Goal: Information Seeking & Learning: Compare options

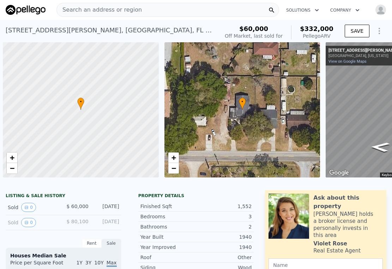
scroll to position [0, 100]
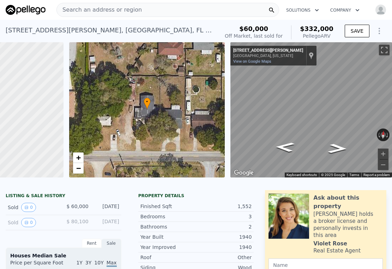
click at [108, 26] on div "[STREET_ADDRESS][PERSON_NAME]" at bounding box center [110, 30] width 208 height 10
click at [115, 10] on span "Search an address or region" at bounding box center [99, 10] width 85 height 8
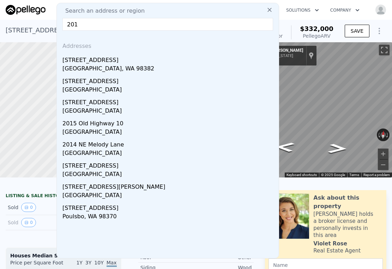
click at [90, 26] on input "201" at bounding box center [167, 24] width 210 height 13
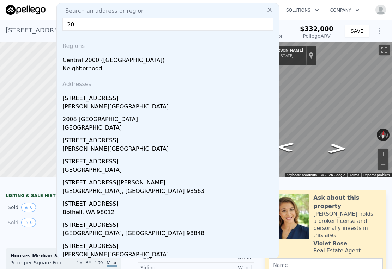
type input "2"
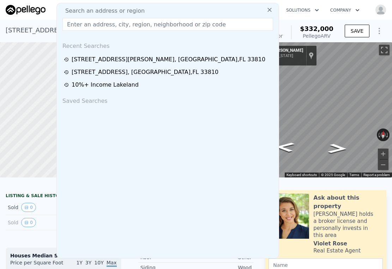
paste input "[STREET_ADDRESS][PERSON_NAME]"
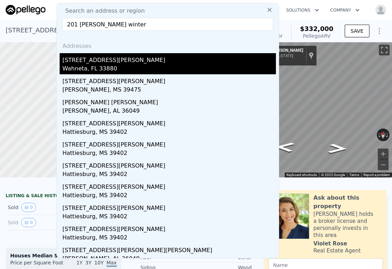
type input "201 [PERSON_NAME] winter"
click at [95, 67] on div "Wahneta, FL 33880" at bounding box center [168, 69] width 213 height 10
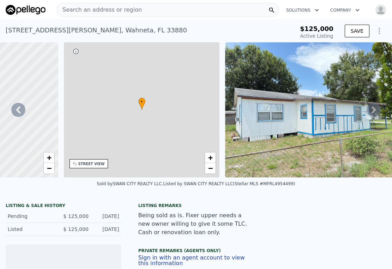
scroll to position [0, 164]
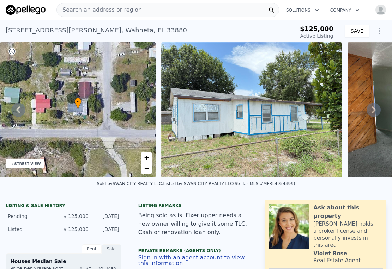
type input "-$ 117,322"
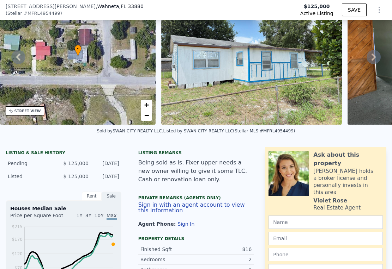
scroll to position [0, 0]
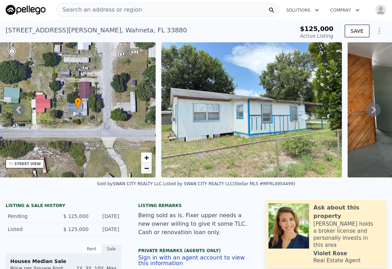
click at [144, 168] on span "−" at bounding box center [146, 168] width 5 height 9
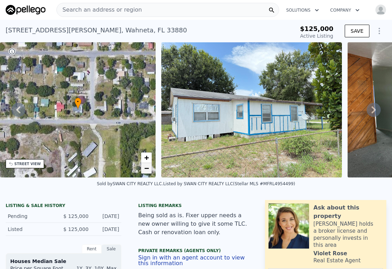
click at [145, 168] on span "−" at bounding box center [146, 168] width 5 height 9
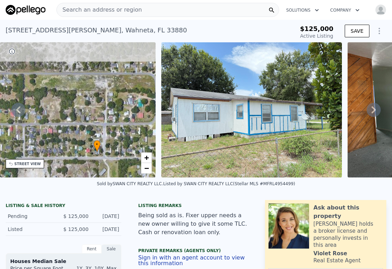
drag, startPoint x: 54, startPoint y: 106, endPoint x: 84, endPoint y: 149, distance: 52.7
click at [74, 148] on div "• + −" at bounding box center [78, 109] width 156 height 135
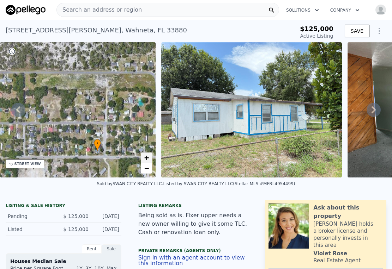
click at [147, 158] on span "+" at bounding box center [146, 157] width 5 height 9
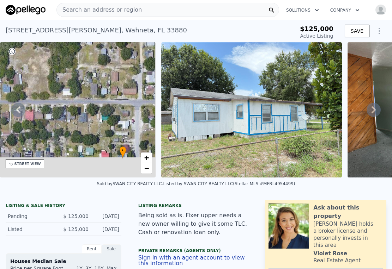
drag, startPoint x: 103, startPoint y: 153, endPoint x: 113, endPoint y: 116, distance: 38.0
click at [110, 117] on div "• + −" at bounding box center [78, 109] width 156 height 135
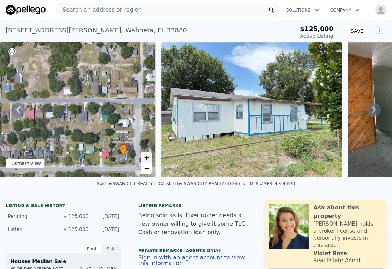
click at [147, 156] on span "+" at bounding box center [146, 157] width 5 height 9
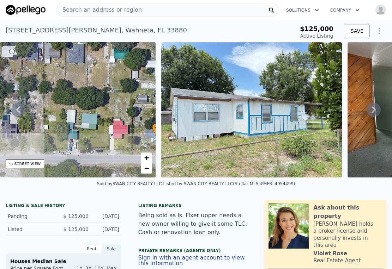
drag, startPoint x: 92, startPoint y: 131, endPoint x: 81, endPoint y: 90, distance: 42.2
click at [81, 90] on div "• + −" at bounding box center [78, 109] width 156 height 135
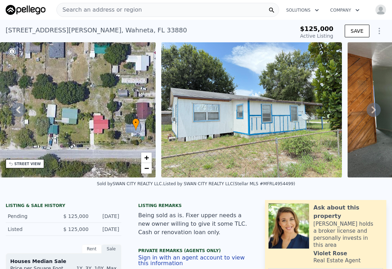
drag, startPoint x: 103, startPoint y: 112, endPoint x: 83, endPoint y: 107, distance: 20.4
click at [83, 107] on div "• + −" at bounding box center [78, 109] width 156 height 135
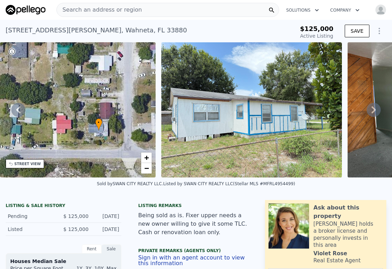
drag, startPoint x: 112, startPoint y: 106, endPoint x: 75, endPoint y: 106, distance: 37.0
click at [75, 106] on div "• + −" at bounding box center [78, 109] width 156 height 135
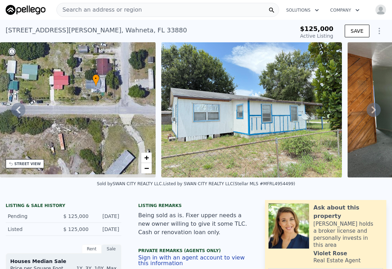
drag, startPoint x: 54, startPoint y: 82, endPoint x: 51, endPoint y: 38, distance: 44.1
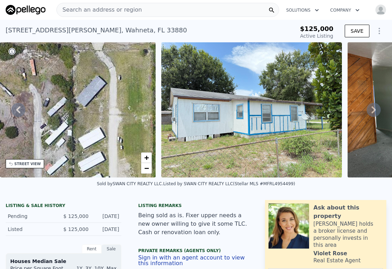
drag, startPoint x: 103, startPoint y: 109, endPoint x: 62, endPoint y: 76, distance: 51.9
click at [62, 76] on div "• + −" at bounding box center [78, 109] width 156 height 135
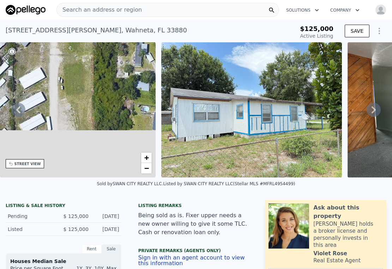
drag, startPoint x: 90, startPoint y: 135, endPoint x: 19, endPoint y: 56, distance: 107.1
click at [19, 56] on div "• + −" at bounding box center [78, 109] width 156 height 135
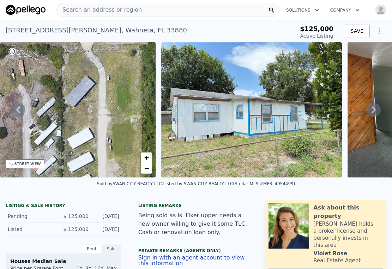
drag, startPoint x: 20, startPoint y: 104, endPoint x: 135, endPoint y: 133, distance: 118.1
click at [135, 133] on div "• + −" at bounding box center [78, 109] width 156 height 135
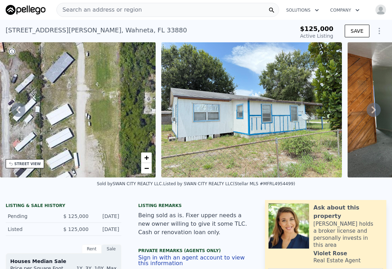
drag, startPoint x: 91, startPoint y: 122, endPoint x: 53, endPoint y: 115, distance: 38.8
click at [53, 115] on div "• + −" at bounding box center [78, 109] width 156 height 135
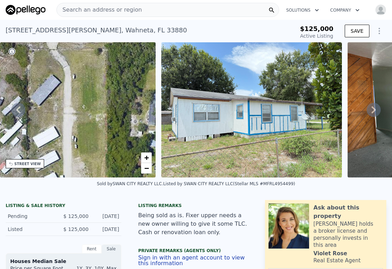
drag, startPoint x: 77, startPoint y: 84, endPoint x: 58, endPoint y: 67, distance: 25.5
click at [58, 73] on div "• + −" at bounding box center [78, 109] width 156 height 135
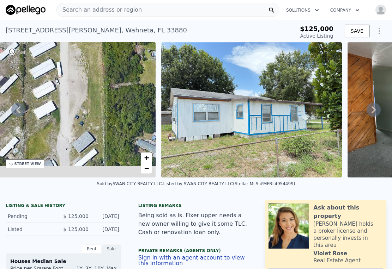
drag, startPoint x: 80, startPoint y: 113, endPoint x: 77, endPoint y: 82, distance: 30.8
click at [78, 82] on div "• + −" at bounding box center [78, 109] width 156 height 135
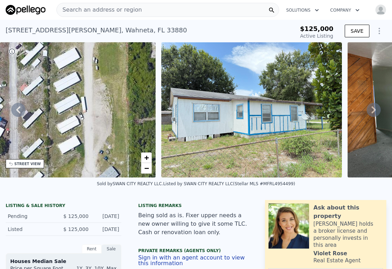
drag, startPoint x: 79, startPoint y: 88, endPoint x: 108, endPoint y: 47, distance: 50.8
click at [108, 47] on div "• + −" at bounding box center [78, 109] width 156 height 135
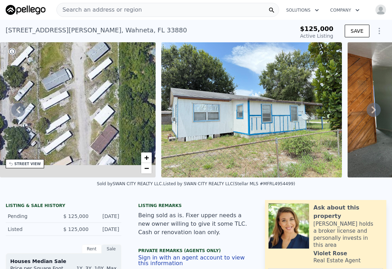
drag, startPoint x: 112, startPoint y: 137, endPoint x: 78, endPoint y: 48, distance: 95.9
click at [78, 48] on div "• + −" at bounding box center [78, 109] width 156 height 135
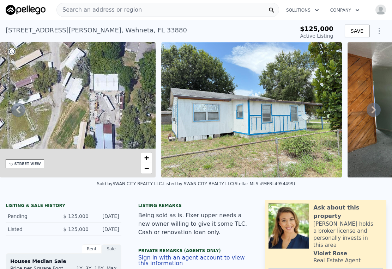
drag, startPoint x: 75, startPoint y: 110, endPoint x: 62, endPoint y: 61, distance: 50.5
click at [65, 45] on div "• + −" at bounding box center [78, 109] width 156 height 135
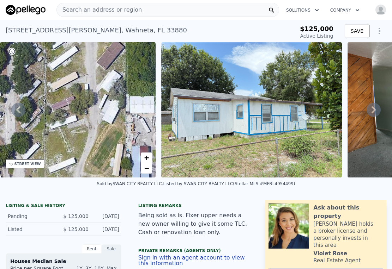
drag, startPoint x: 53, startPoint y: 102, endPoint x: 90, endPoint y: 126, distance: 44.2
click at [89, 126] on div "• + −" at bounding box center [78, 109] width 156 height 135
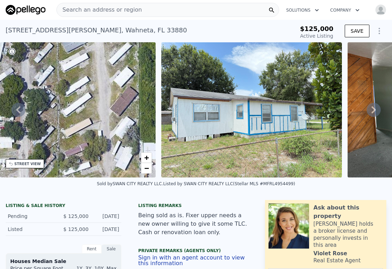
drag, startPoint x: 72, startPoint y: 67, endPoint x: 88, endPoint y: 125, distance: 60.5
click at [88, 125] on div "• + −" at bounding box center [78, 109] width 156 height 135
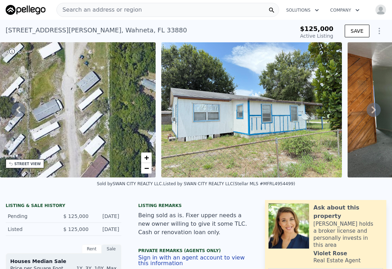
drag, startPoint x: 105, startPoint y: 79, endPoint x: 70, endPoint y: 140, distance: 69.9
click at [70, 140] on div "• + −" at bounding box center [78, 109] width 156 height 135
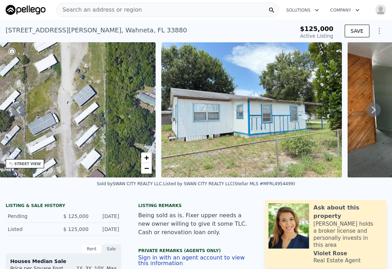
drag, startPoint x: 85, startPoint y: 99, endPoint x: 78, endPoint y: 156, distance: 57.6
click at [78, 156] on div "• + −" at bounding box center [78, 109] width 156 height 135
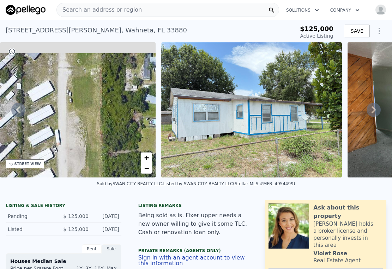
drag, startPoint x: 65, startPoint y: 123, endPoint x: 72, endPoint y: 160, distance: 37.6
click at [72, 160] on div "• + −" at bounding box center [78, 109] width 156 height 135
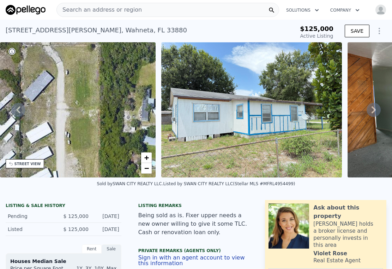
drag, startPoint x: 78, startPoint y: 98, endPoint x: 79, endPoint y: 160, distance: 62.0
click at [79, 163] on div "• + −" at bounding box center [78, 109] width 156 height 135
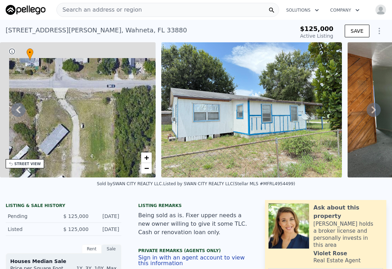
drag, startPoint x: 76, startPoint y: 120, endPoint x: 102, endPoint y: 177, distance: 62.3
click at [102, 177] on div "• + −" at bounding box center [78, 109] width 156 height 135
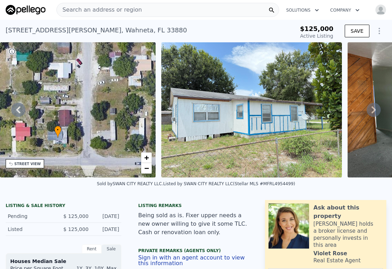
drag, startPoint x: 84, startPoint y: 101, endPoint x: 88, endPoint y: 125, distance: 24.7
click at [88, 125] on div "• + −" at bounding box center [78, 109] width 156 height 135
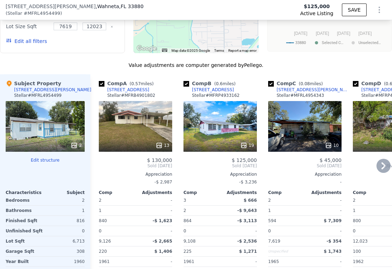
scroll to position [679, 0]
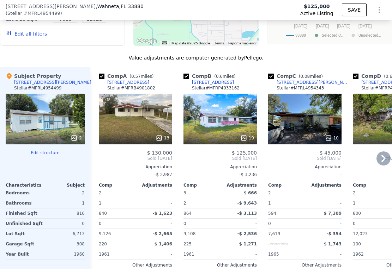
click at [381, 162] on icon at bounding box center [383, 158] width 4 height 7
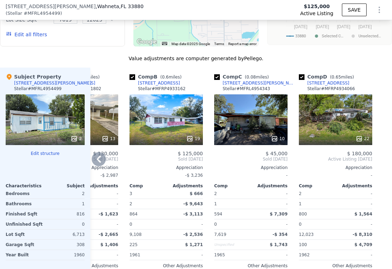
scroll to position [677, 0]
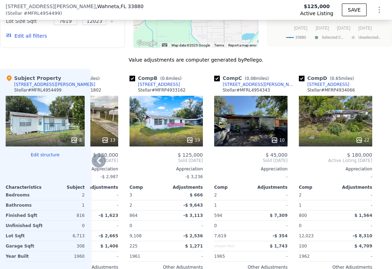
click at [162, 124] on div "19" at bounding box center [165, 121] width 73 height 51
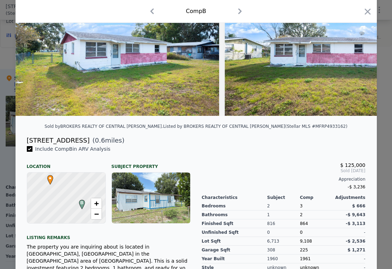
scroll to position [141, 0]
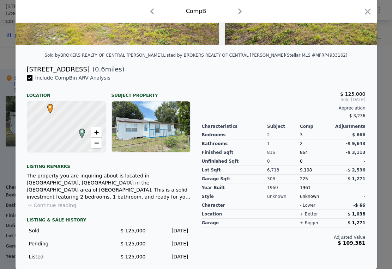
click at [56, 206] on button "Continue reading" at bounding box center [52, 205] width 50 height 7
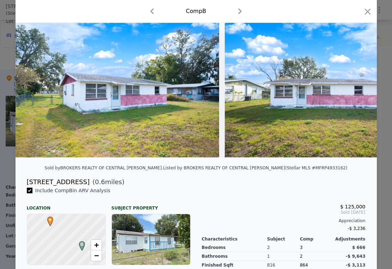
scroll to position [0, 0]
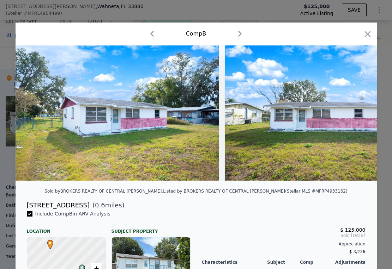
click at [180, 134] on img at bounding box center [118, 112] width 204 height 135
click at [152, 35] on icon "button" at bounding box center [151, 33] width 11 height 11
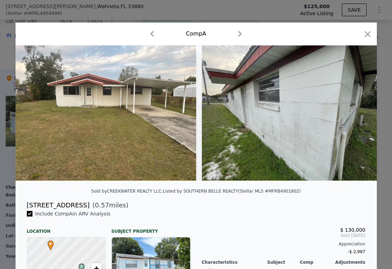
click at [130, 97] on img at bounding box center [106, 112] width 180 height 135
click at [146, 32] on icon "button" at bounding box center [151, 33] width 11 height 11
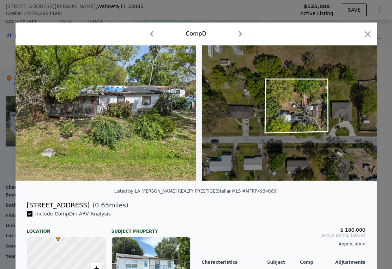
click at [146, 32] on icon "button" at bounding box center [151, 33] width 11 height 11
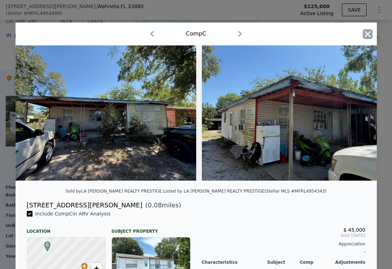
click at [367, 35] on icon "button" at bounding box center [367, 34] width 10 height 10
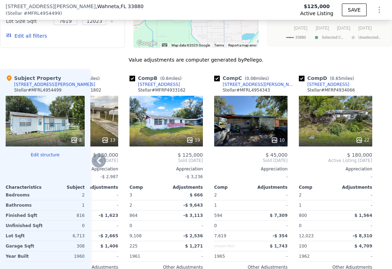
click at [159, 125] on div "19" at bounding box center [165, 121] width 73 height 51
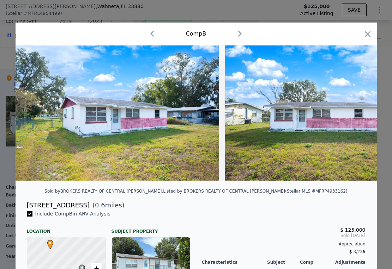
scroll to position [141, 0]
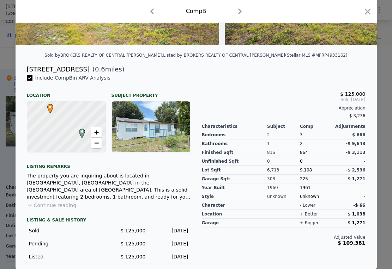
click at [36, 205] on button "Continue reading" at bounding box center [52, 205] width 50 height 7
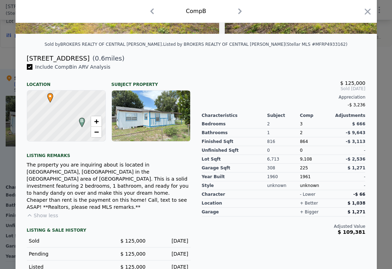
scroll to position [0, 0]
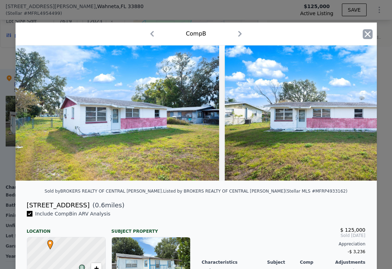
click at [365, 35] on icon "button" at bounding box center [367, 34] width 6 height 6
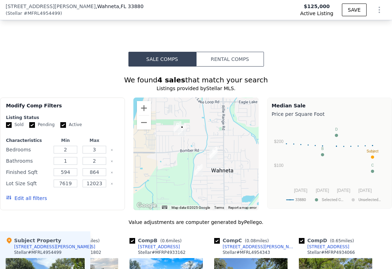
scroll to position [528, 0]
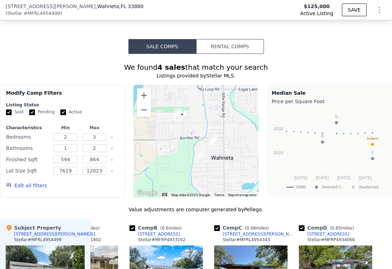
click at [177, 162] on div at bounding box center [195, 141] width 125 height 113
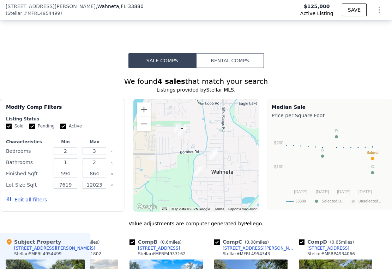
scroll to position [560, 0]
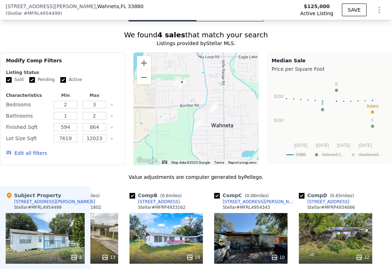
click at [174, 86] on img "216 Varnadoe Rd" at bounding box center [177, 82] width 8 height 12
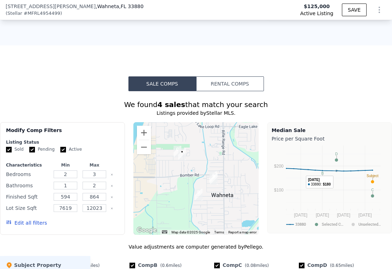
click at [334, 162] on circle "A chart." at bounding box center [335, 160] width 3 height 3
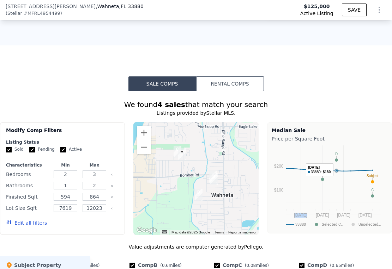
click at [334, 162] on circle "A chart." at bounding box center [335, 160] width 3 height 3
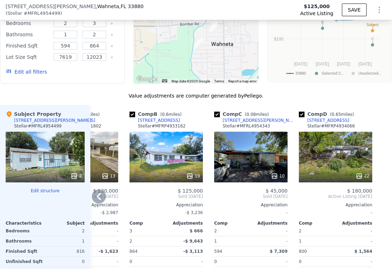
scroll to position [579, 0]
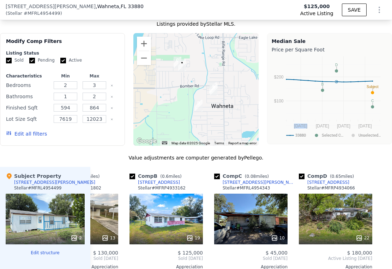
click at [210, 90] on img "121 7th Terrace Way" at bounding box center [213, 88] width 8 height 12
click at [211, 94] on img "118 7th Terrace Way" at bounding box center [214, 90] width 8 height 12
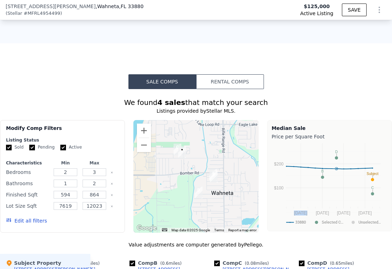
scroll to position [557, 0]
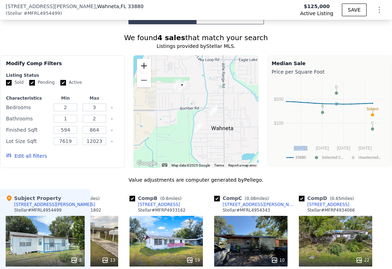
click at [140, 70] on button "Zoom in" at bounding box center [144, 66] width 14 height 14
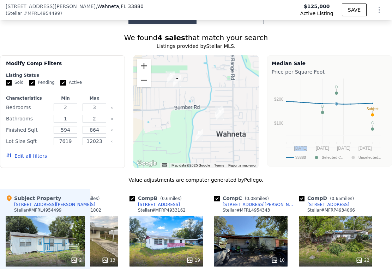
click at [140, 70] on button "Zoom in" at bounding box center [144, 66] width 14 height 14
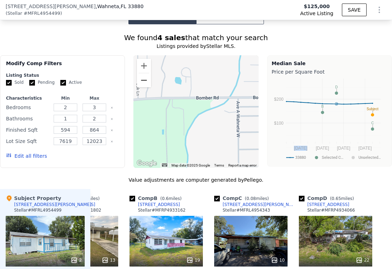
click at [142, 87] on button "Zoom out" at bounding box center [144, 80] width 14 height 14
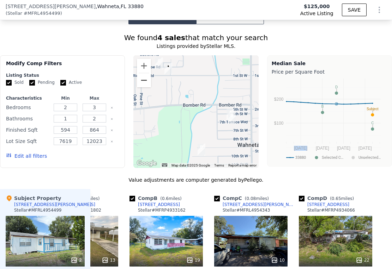
click at [142, 87] on button "Zoom out" at bounding box center [144, 80] width 14 height 14
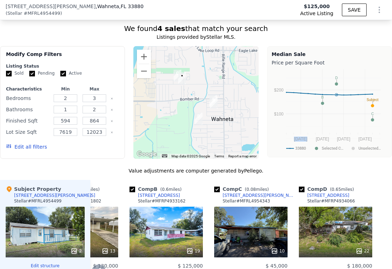
scroll to position [589, 0]
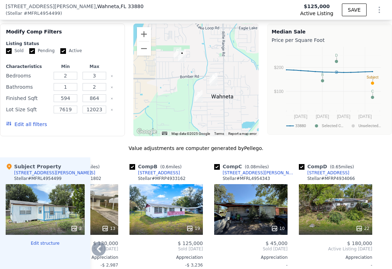
click at [100, 255] on icon at bounding box center [99, 249] width 14 height 14
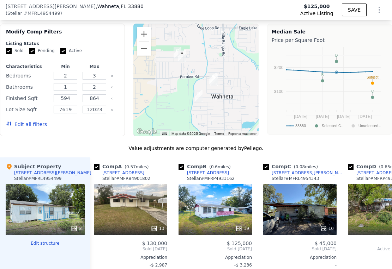
scroll to position [0, 0]
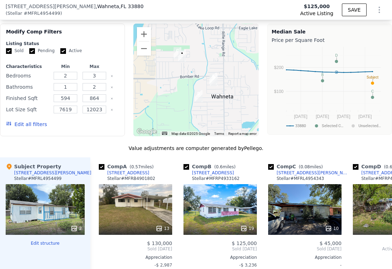
click at [213, 85] on img "121 7th Terrace Way" at bounding box center [213, 79] width 8 height 12
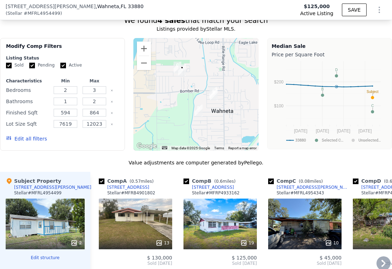
scroll to position [584, 0]
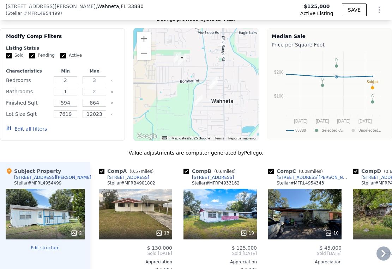
click at [376, 261] on icon at bounding box center [383, 254] width 14 height 14
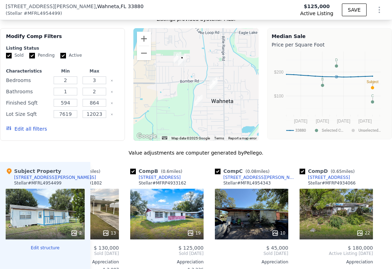
scroll to position [0, 59]
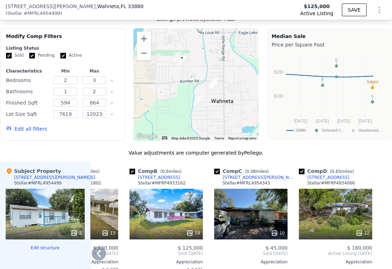
click at [179, 65] on img "201 Richburg Rd" at bounding box center [182, 60] width 8 height 12
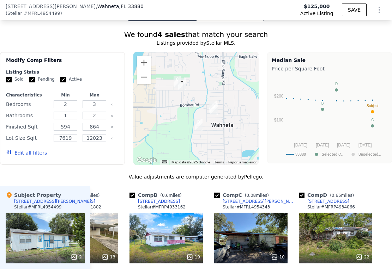
scroll to position [549, 0]
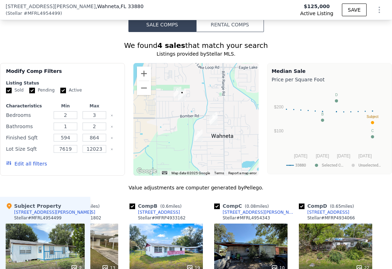
click at [228, 32] on button "Rental Comps" at bounding box center [230, 24] width 68 height 15
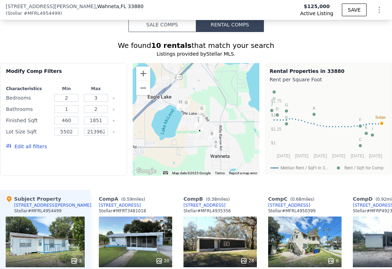
scroll to position [659, 0]
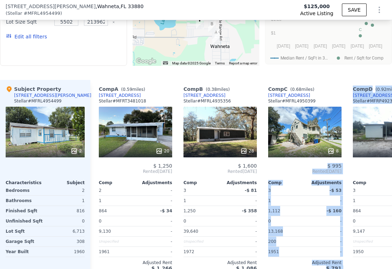
drag, startPoint x: 362, startPoint y: 140, endPoint x: 328, endPoint y: 144, distance: 34.5
click at [328, 144] on div "Comp A ( 0.59 miles) [STREET_ADDRESS] Stellar # MFRT3481018 20 $ 1,250 Rented […" at bounding box center [240, 178] width 301 height 197
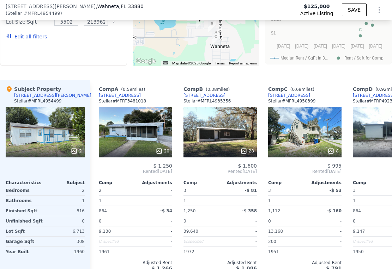
click at [370, 196] on div "3" at bounding box center [369, 191] width 35 height 10
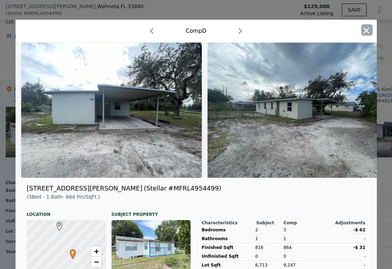
click at [364, 30] on icon "button" at bounding box center [366, 30] width 6 height 6
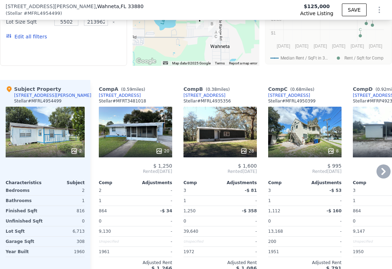
click at [381, 175] on icon at bounding box center [383, 171] width 4 height 7
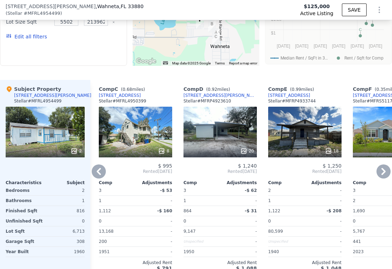
click at [381, 175] on icon at bounding box center [383, 171] width 4 height 7
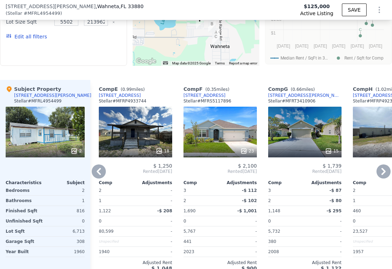
click at [97, 175] on icon at bounding box center [99, 171] width 4 height 7
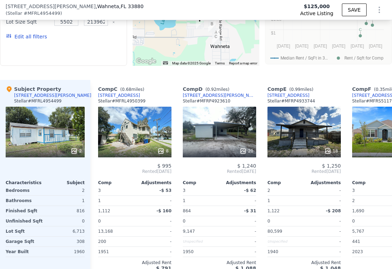
scroll to position [0, 169]
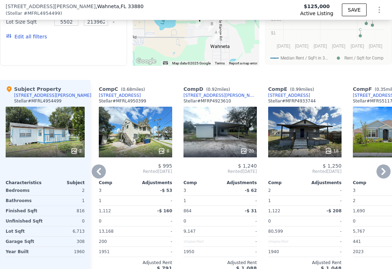
click at [97, 175] on icon at bounding box center [99, 171] width 4 height 7
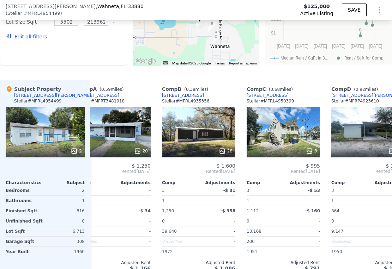
scroll to position [0, 0]
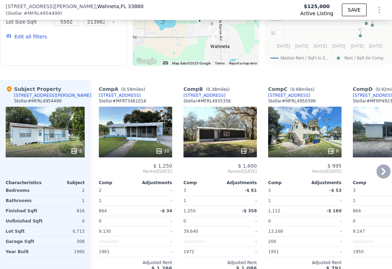
click at [97, 178] on div "Comp A ( 0.59 miles) [STREET_ADDRESS] Stellar # MFRT3481018 20 $ 1,250 Rented […" at bounding box center [135, 178] width 79 height 197
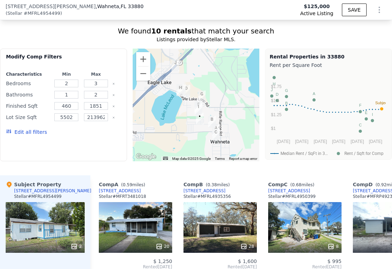
scroll to position [906, 0]
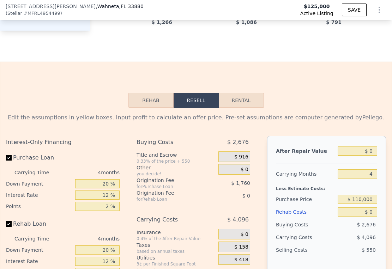
click at [146, 108] on button "Rehab" at bounding box center [150, 100] width 45 height 15
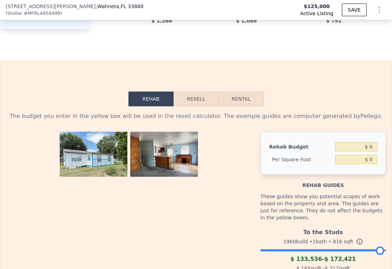
scroll to position [928, 0]
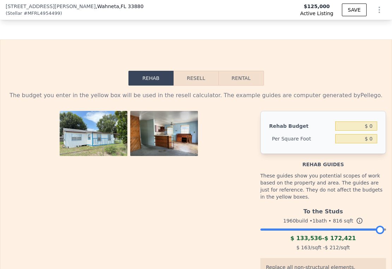
click at [192, 86] on button "Resell" at bounding box center [195, 78] width 45 height 15
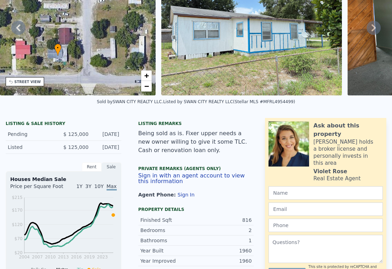
scroll to position [0, 0]
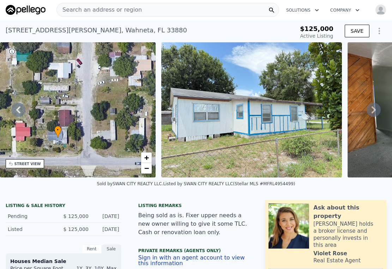
click at [139, 11] on div "Search an address or region" at bounding box center [167, 10] width 222 height 14
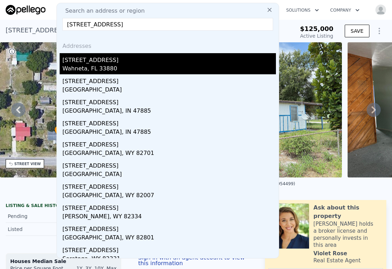
type input "[STREET_ADDRESS]"
click at [93, 60] on div "[STREET_ADDRESS]" at bounding box center [168, 58] width 213 height 11
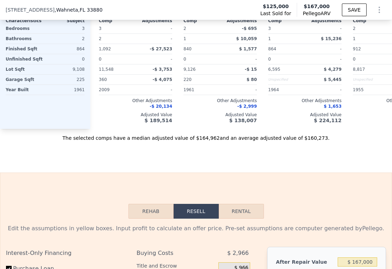
scroll to position [1028, 0]
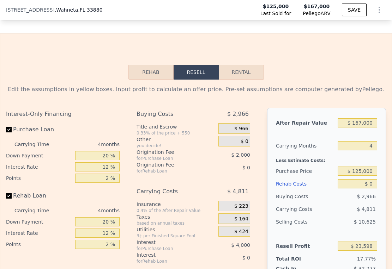
click at [146, 80] on button "Rehab" at bounding box center [150, 72] width 45 height 15
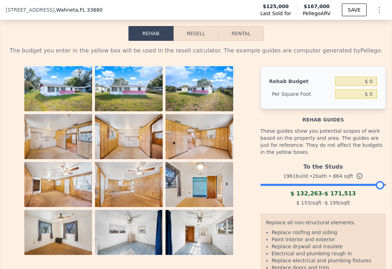
scroll to position [1066, 0]
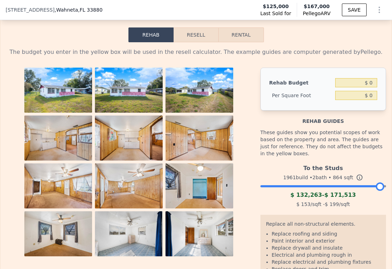
click at [47, 131] on img at bounding box center [58, 138] width 68 height 45
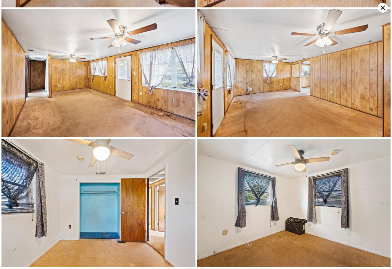
scroll to position [385, 0]
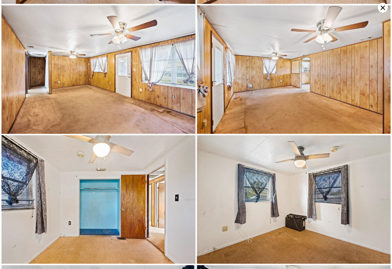
click at [257, 96] on img at bounding box center [294, 69] width 194 height 129
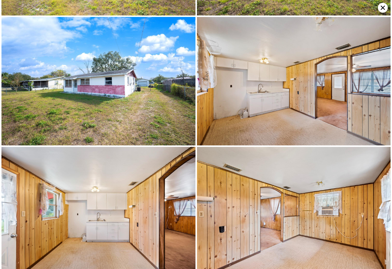
scroll to position [0, 0]
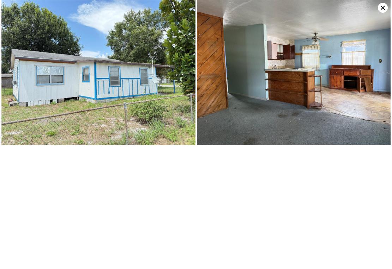
type input "594"
type input "864"
type input "7619"
type input "12023"
click at [384, 8] on icon at bounding box center [382, 8] width 10 height 10
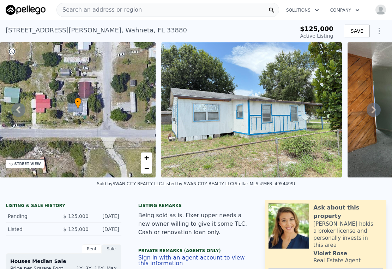
click at [71, 194] on div "Sold by SWAN CITY REALTY LLC . Listed by SWAN CITY REALTY LLC (Stellar MLS #MFR…" at bounding box center [196, 186] width 392 height 17
drag, startPoint x: 7, startPoint y: 30, endPoint x: 54, endPoint y: 30, distance: 47.2
click at [54, 30] on div "[STREET_ADDRESS][PERSON_NAME][PERSON_NAME]" at bounding box center [96, 30] width 181 height 10
copy div "[STREET_ADDRESS][PERSON_NAME]"
click at [96, 6] on span "Search an address or region" at bounding box center [99, 10] width 85 height 8
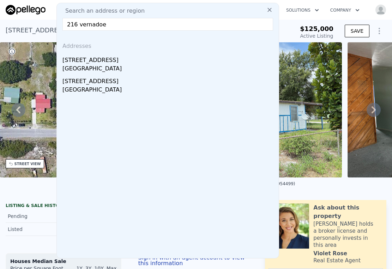
click at [85, 25] on input "216 vernadoe" at bounding box center [167, 24] width 210 height 13
click at [112, 24] on input "216 [PERSON_NAME]" at bounding box center [167, 24] width 210 height 13
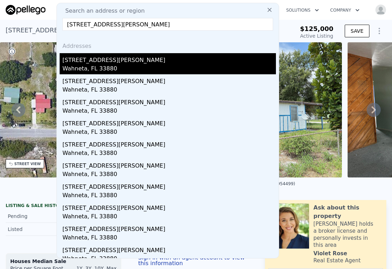
type input "[STREET_ADDRESS][PERSON_NAME]"
click at [97, 66] on div "Wahneta, FL 33880" at bounding box center [168, 69] width 213 height 10
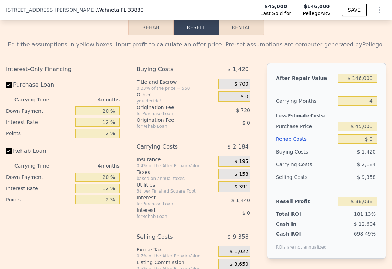
scroll to position [1003, 0]
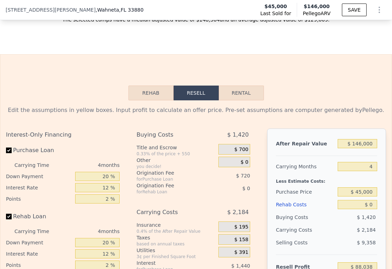
click at [144, 97] on button "Rehab" at bounding box center [150, 93] width 45 height 15
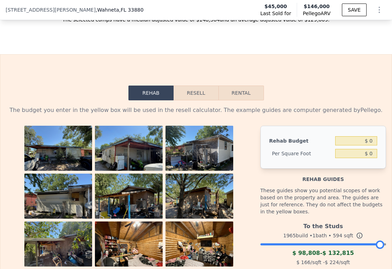
click at [55, 161] on img at bounding box center [58, 151] width 68 height 51
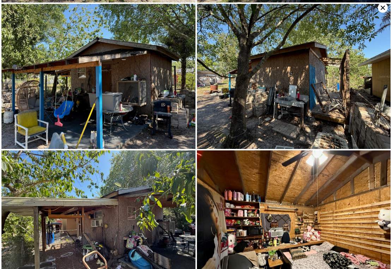
scroll to position [0, 0]
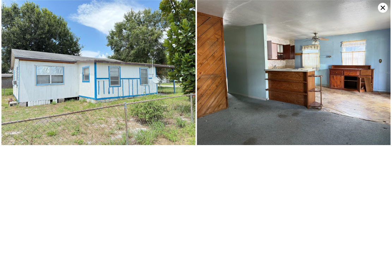
type input "3"
type input "2"
type input "594"
type input "864"
type input "7619"
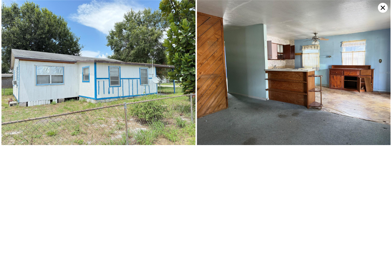
type input "12023"
